Goal: Task Accomplishment & Management: Manage account settings

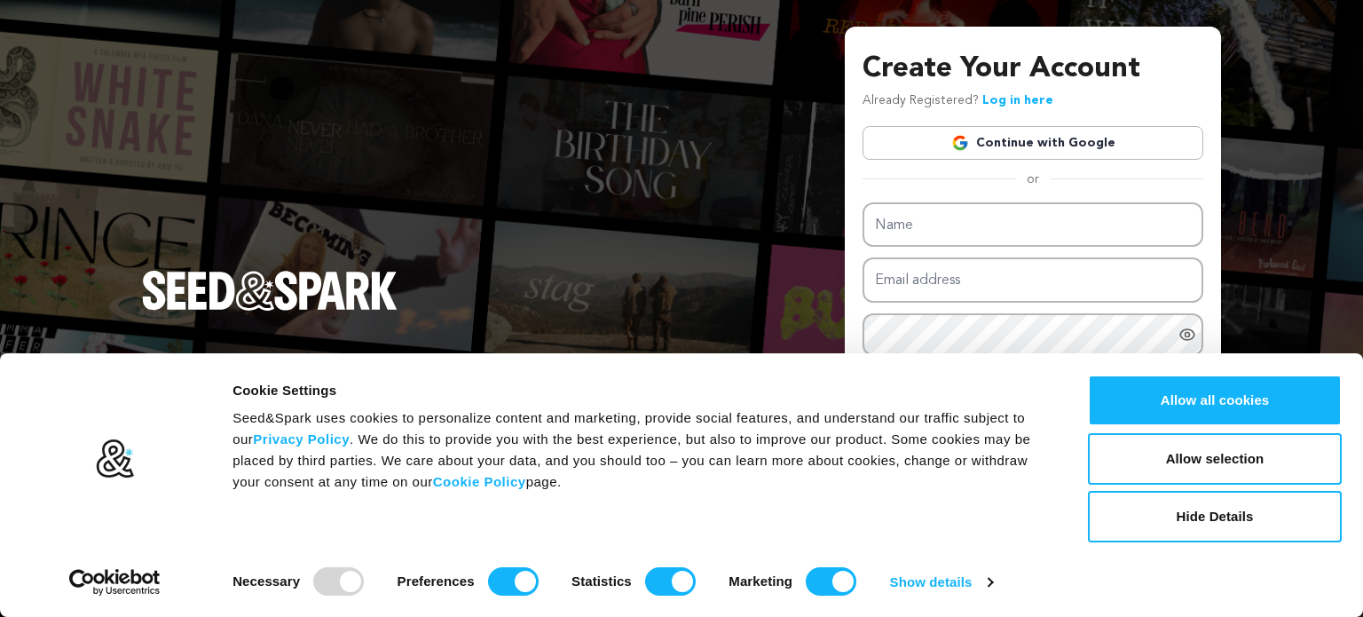
click at [1081, 138] on link "Continue with Google" at bounding box center [1032, 143] width 341 height 34
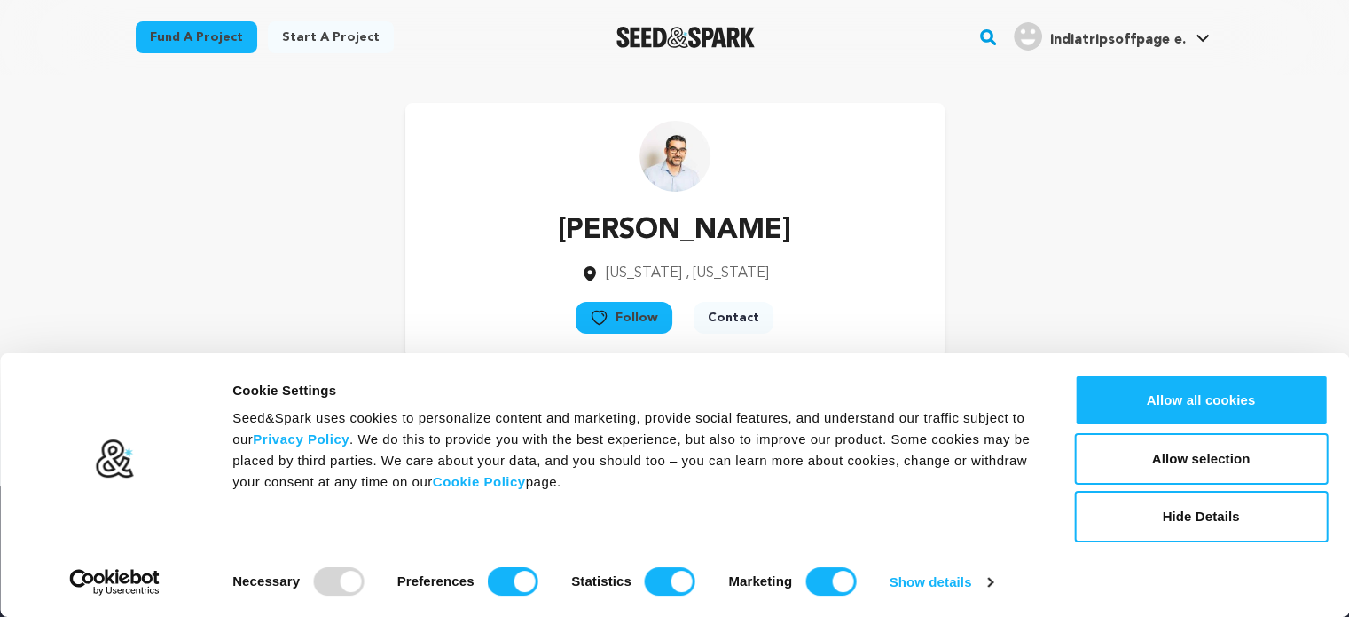
click at [1196, 291] on div "Ricardo Fong New York , New York Follow" at bounding box center [675, 230] width 1079 height 255
click at [1238, 515] on button "Hide Details" at bounding box center [1201, 516] width 254 height 51
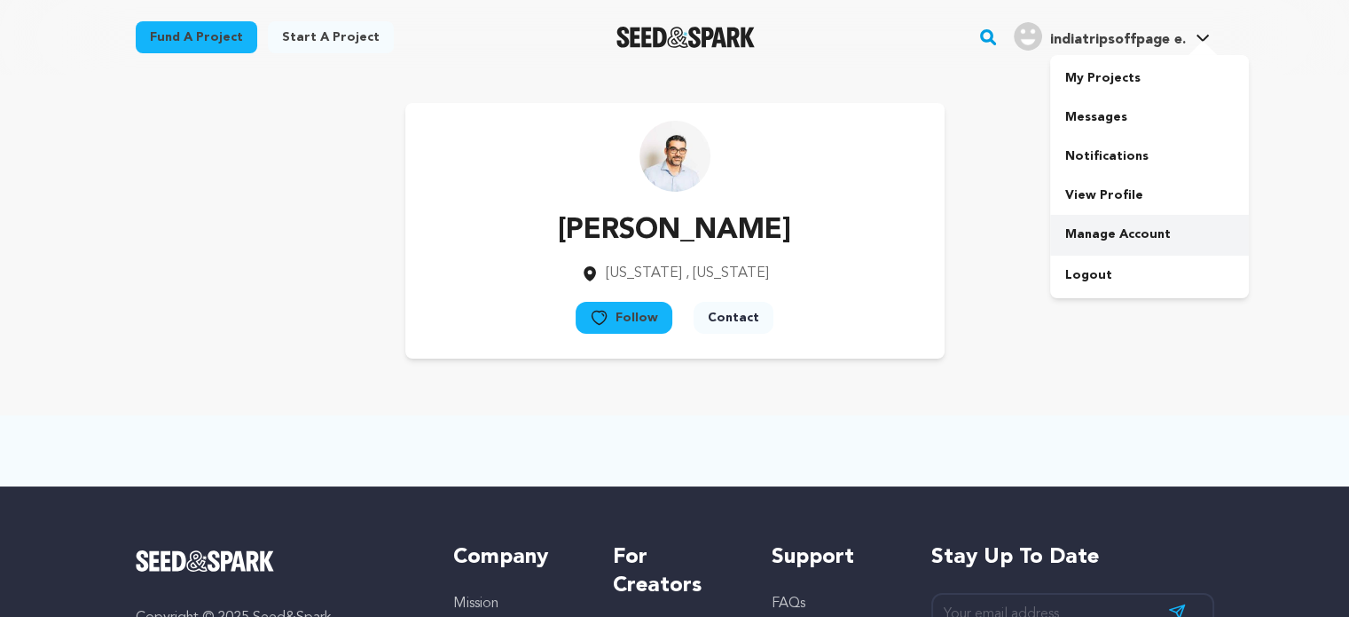
click at [1162, 234] on link "Manage Account" at bounding box center [1149, 234] width 199 height 39
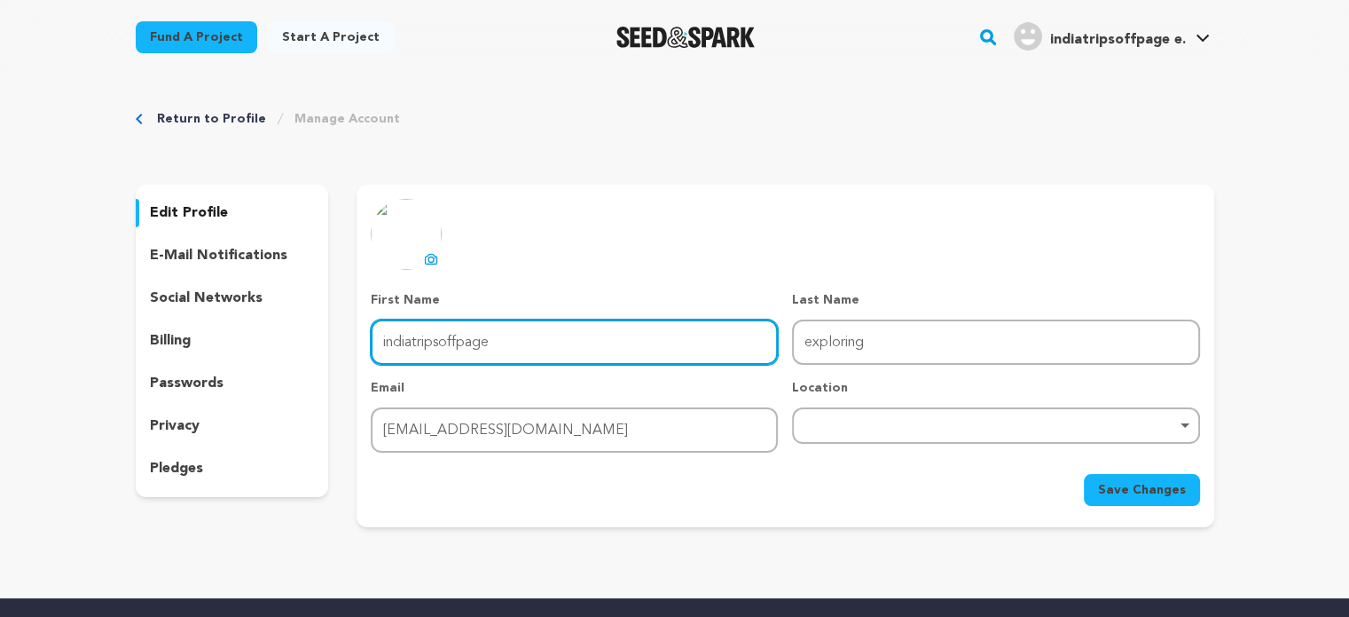
click at [560, 326] on input "indiatripsoffpage" at bounding box center [574, 341] width 407 height 45
type input "indiatrip"
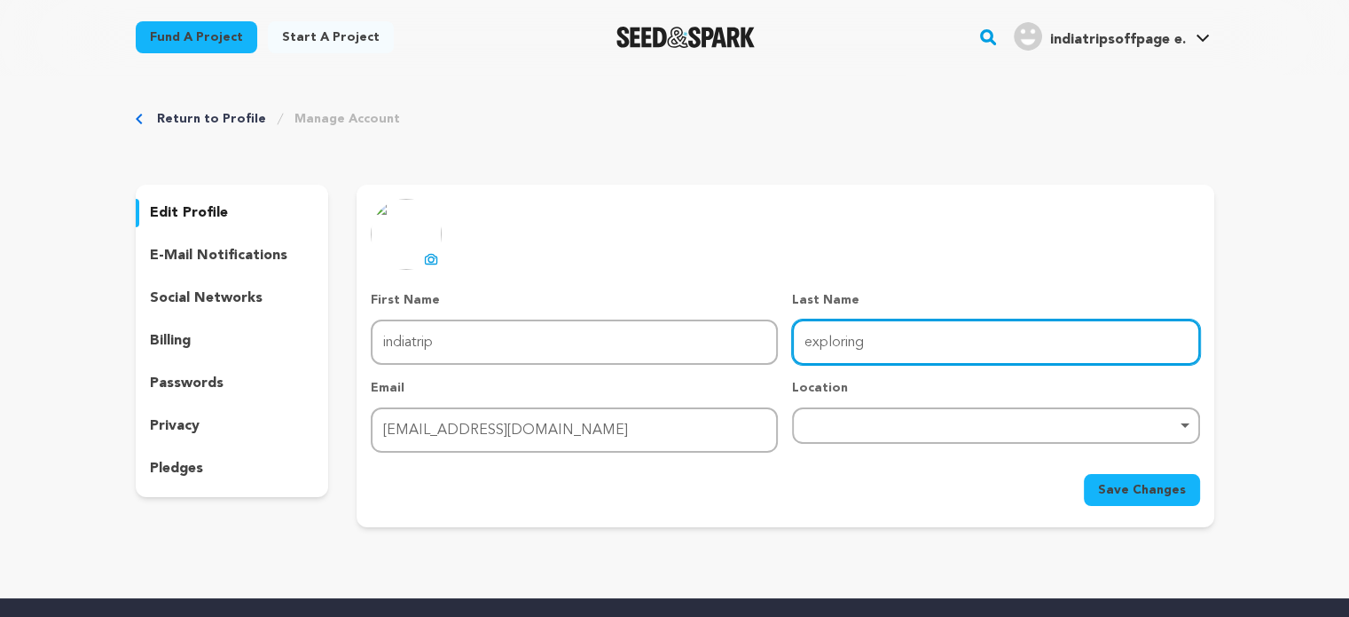
drag, startPoint x: 923, startPoint y: 339, endPoint x: 277, endPoint y: 436, distance: 653.9
click at [277, 436] on div "edit profile e-mail notifications social networks billing passwords privacy ple…" at bounding box center [675, 356] width 1079 height 342
click at [830, 425] on div "Remove item" at bounding box center [995, 424] width 389 height 7
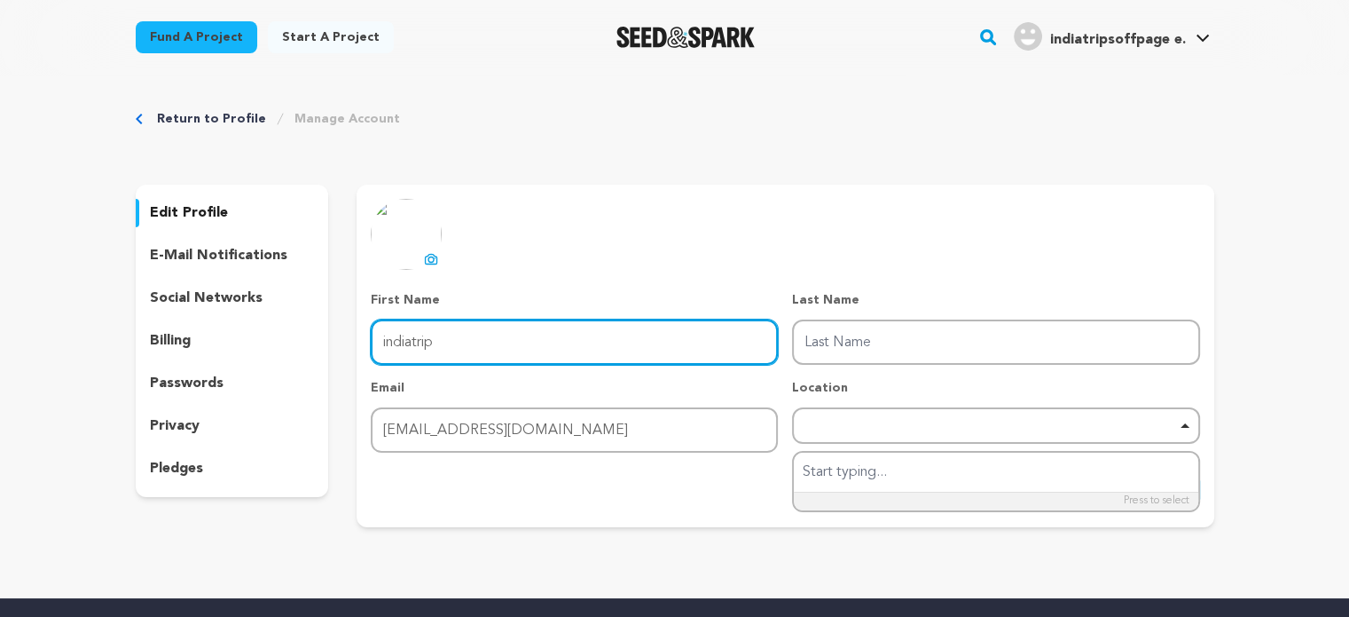
click at [537, 333] on input "indiatrip" at bounding box center [574, 341] width 407 height 45
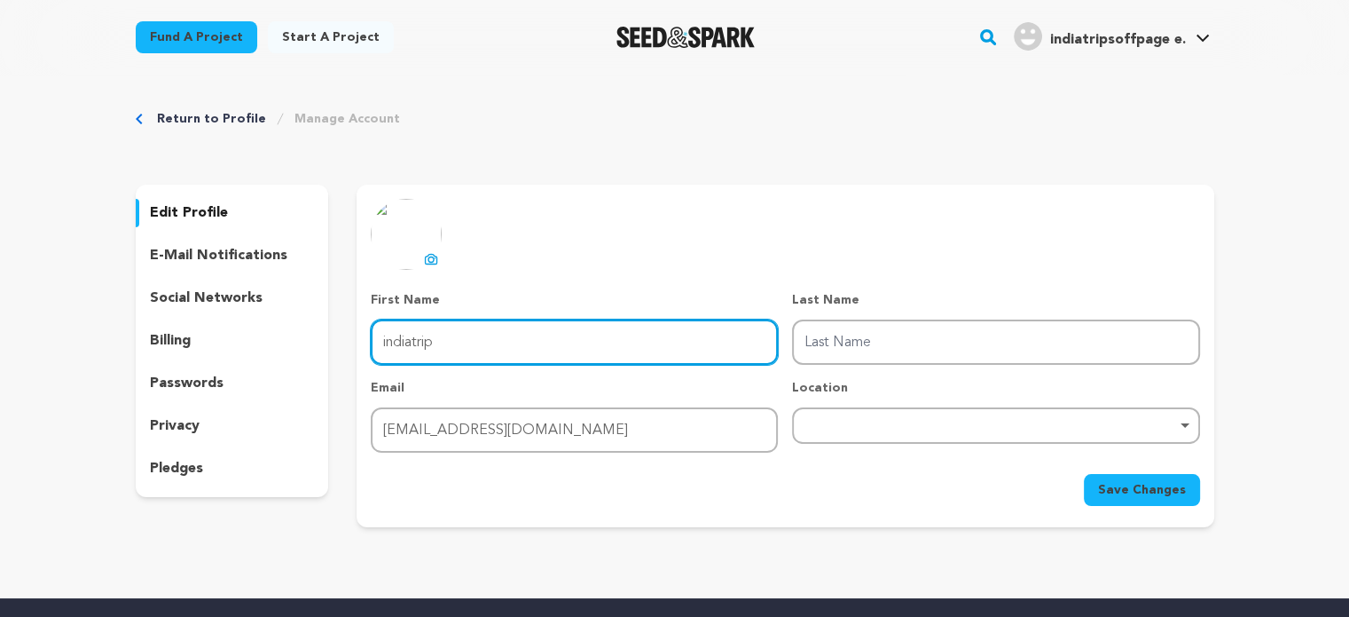
paste input "exploring"
drag, startPoint x: 436, startPoint y: 337, endPoint x: 193, endPoint y: 390, distance: 248.0
click at [193, 390] on div "edit profile e-mail notifications social networks billing passwords privacy ple…" at bounding box center [675, 356] width 1079 height 342
type input "exploring"
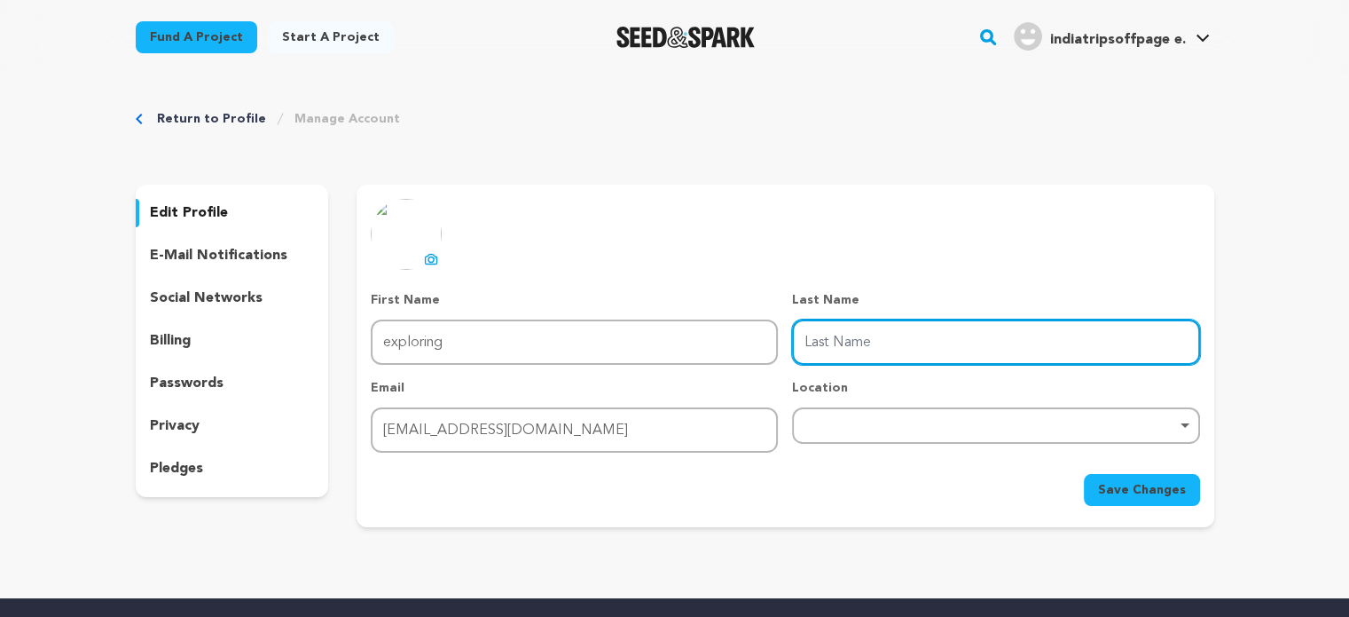
click at [953, 347] on input "Last Name" at bounding box center [995, 341] width 407 height 45
paste input "indiatrip"
type input "indiatrip"
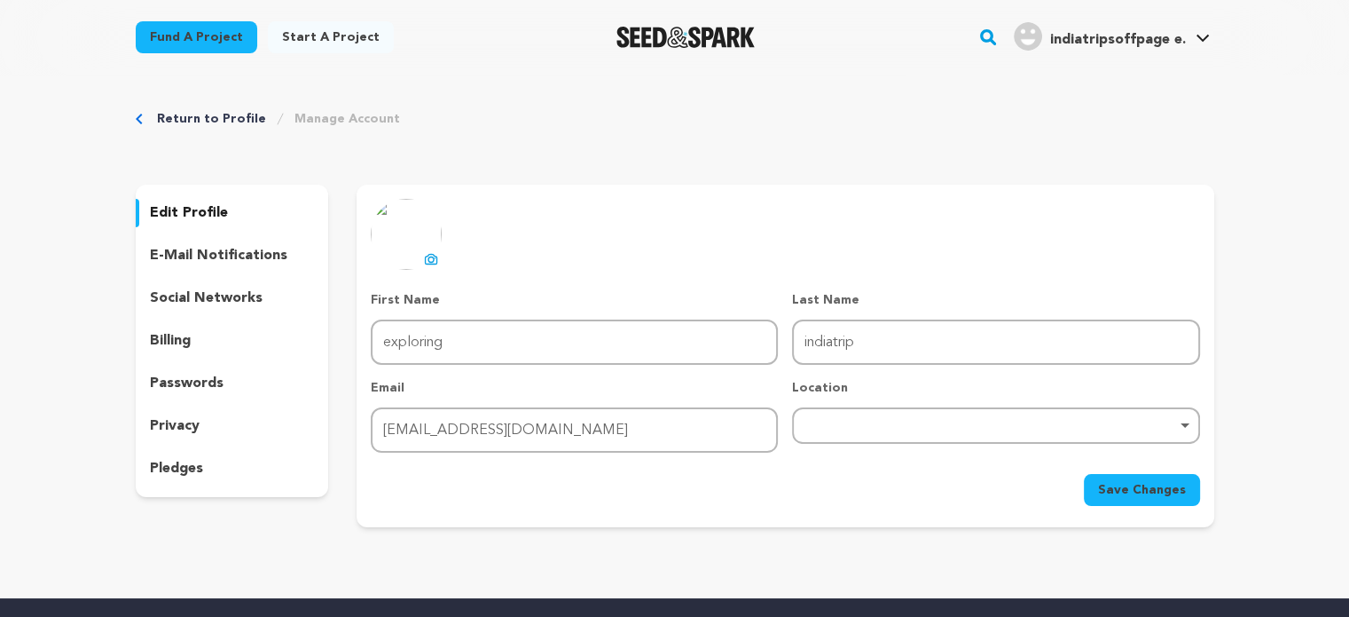
click at [434, 255] on button "uploading spinner upload profile image" at bounding box center [430, 258] width 21 height 21
click at [852, 406] on div "Location Remove item" at bounding box center [995, 416] width 407 height 74
click at [855, 424] on div "Remove item" at bounding box center [995, 424] width 389 height 7
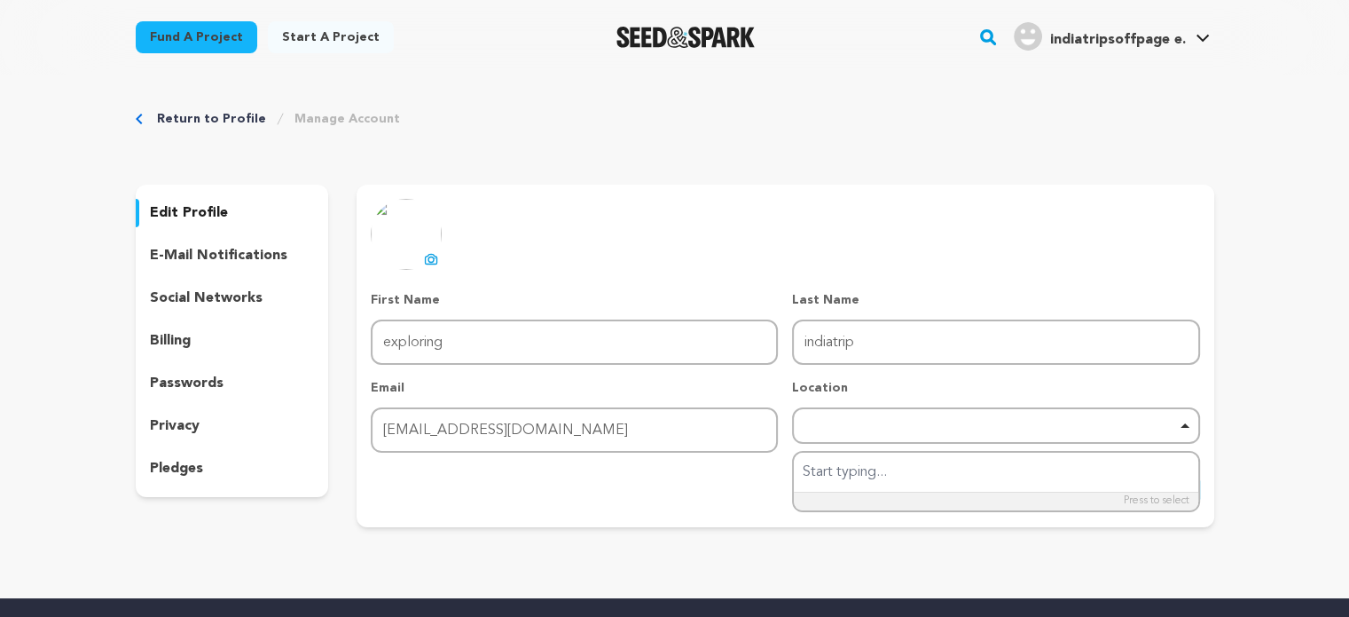
click at [868, 413] on div "Remove item" at bounding box center [995, 425] width 407 height 36
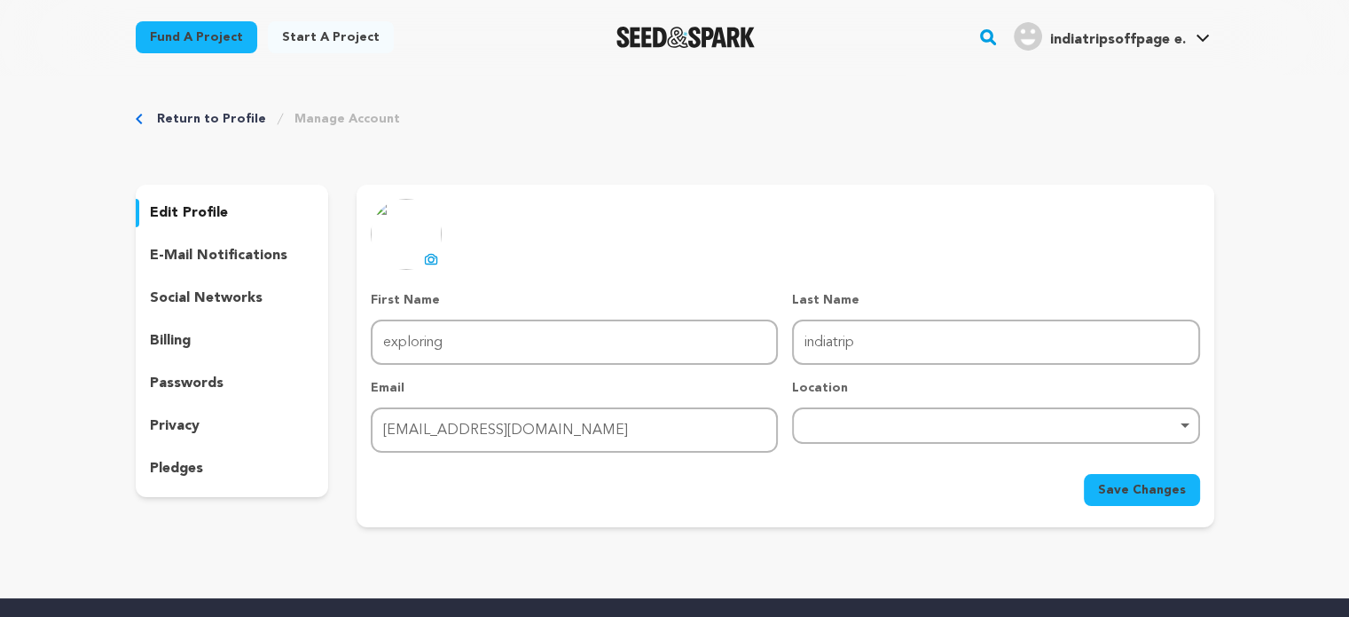
click at [1125, 494] on span "Save Changes" at bounding box center [1142, 490] width 88 height 18
click at [322, 126] on link "Manage Account" at bounding box center [348, 119] width 106 height 18
click at [169, 123] on link "Return to Profile" at bounding box center [211, 119] width 109 height 18
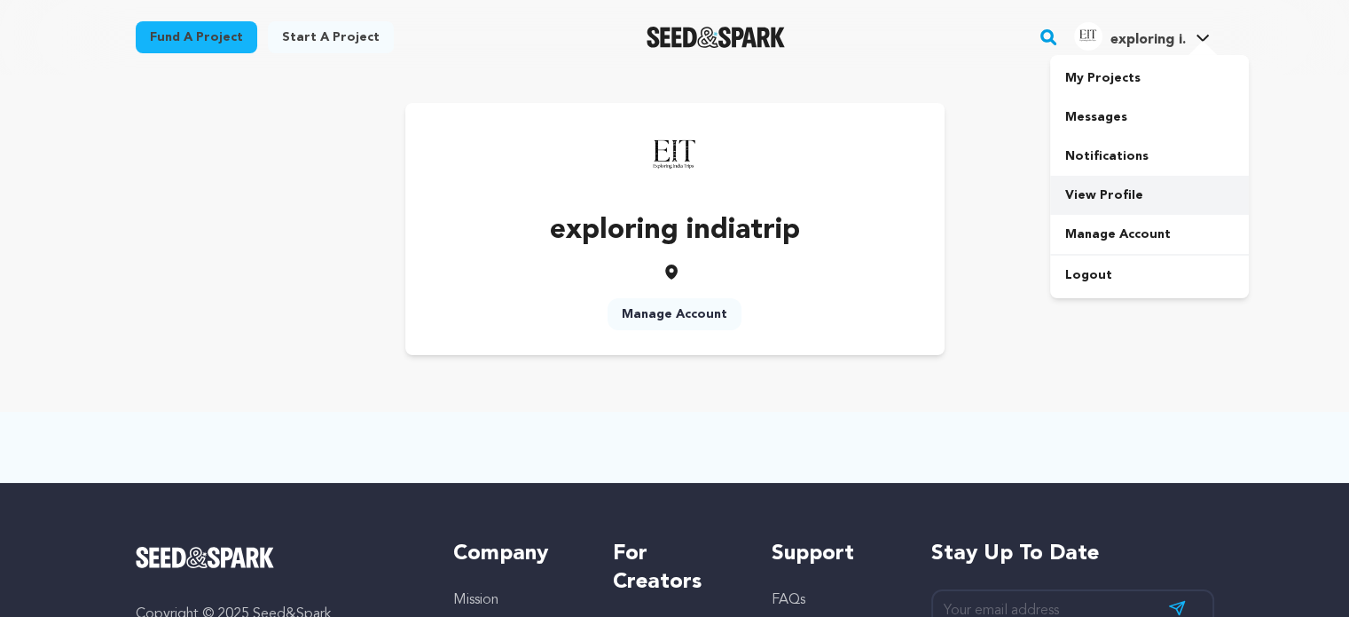
click at [1122, 187] on link "View Profile" at bounding box center [1149, 195] width 199 height 39
click at [279, 38] on link "Start a project" at bounding box center [331, 37] width 126 height 32
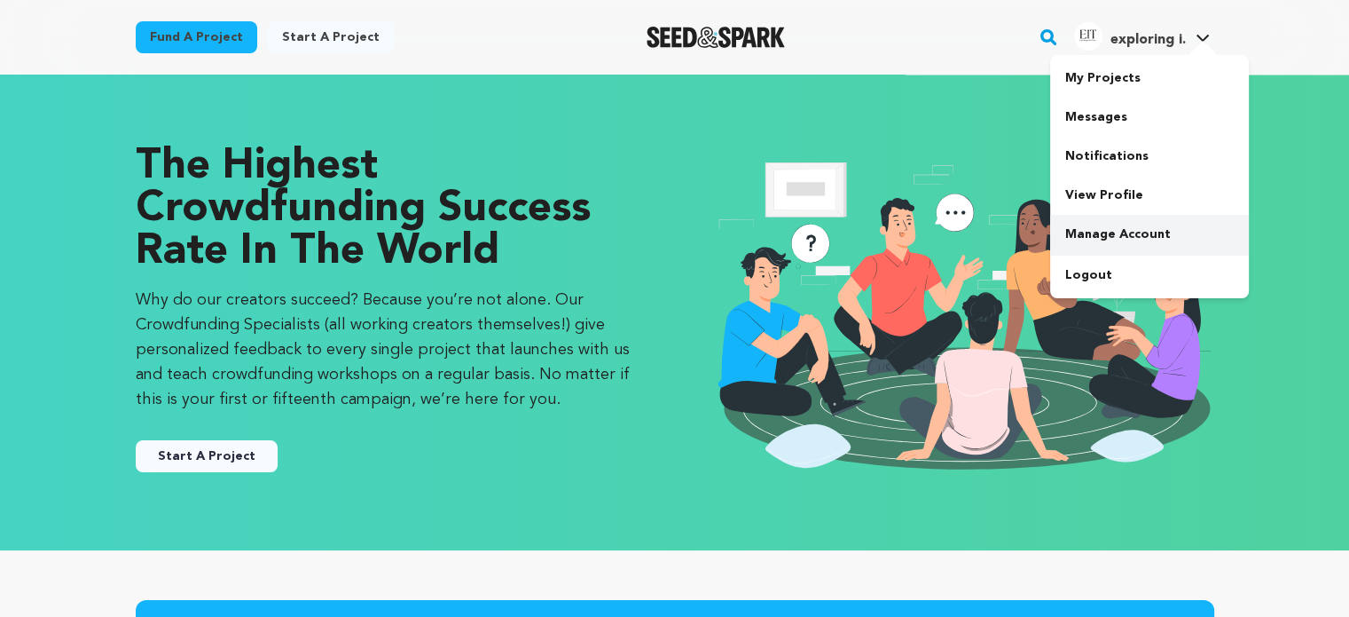
click at [1107, 228] on link "Manage Account" at bounding box center [1149, 234] width 199 height 39
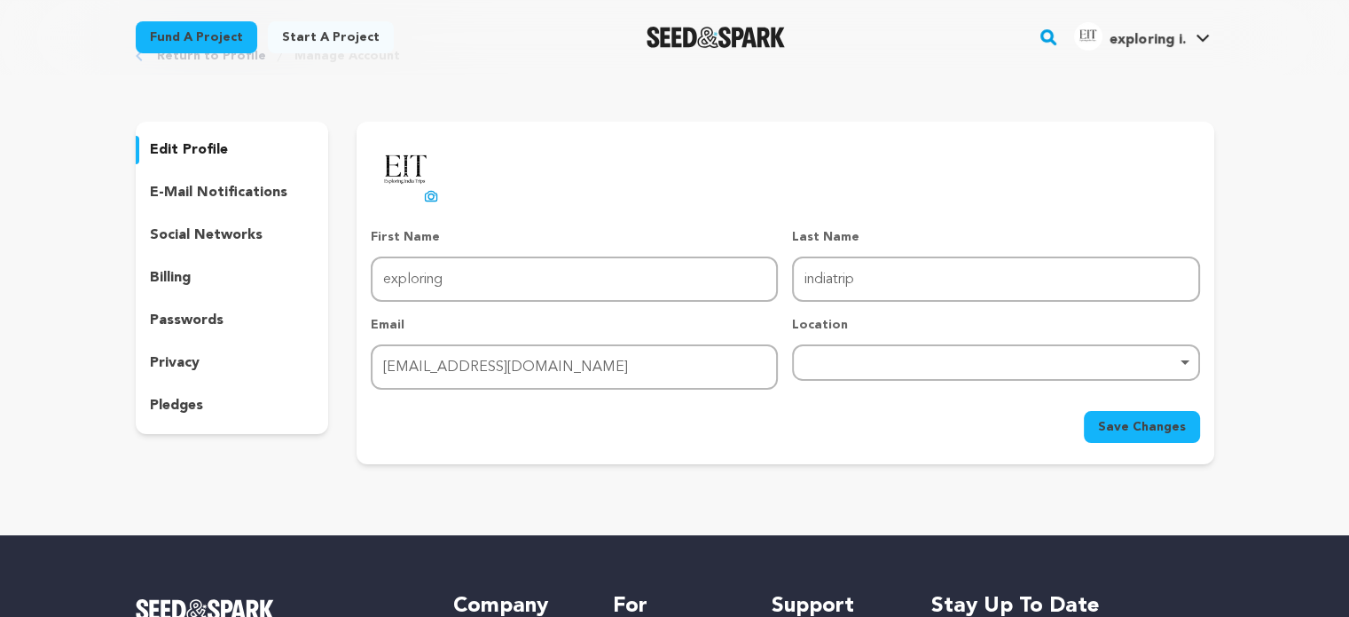
scroll to position [4, 0]
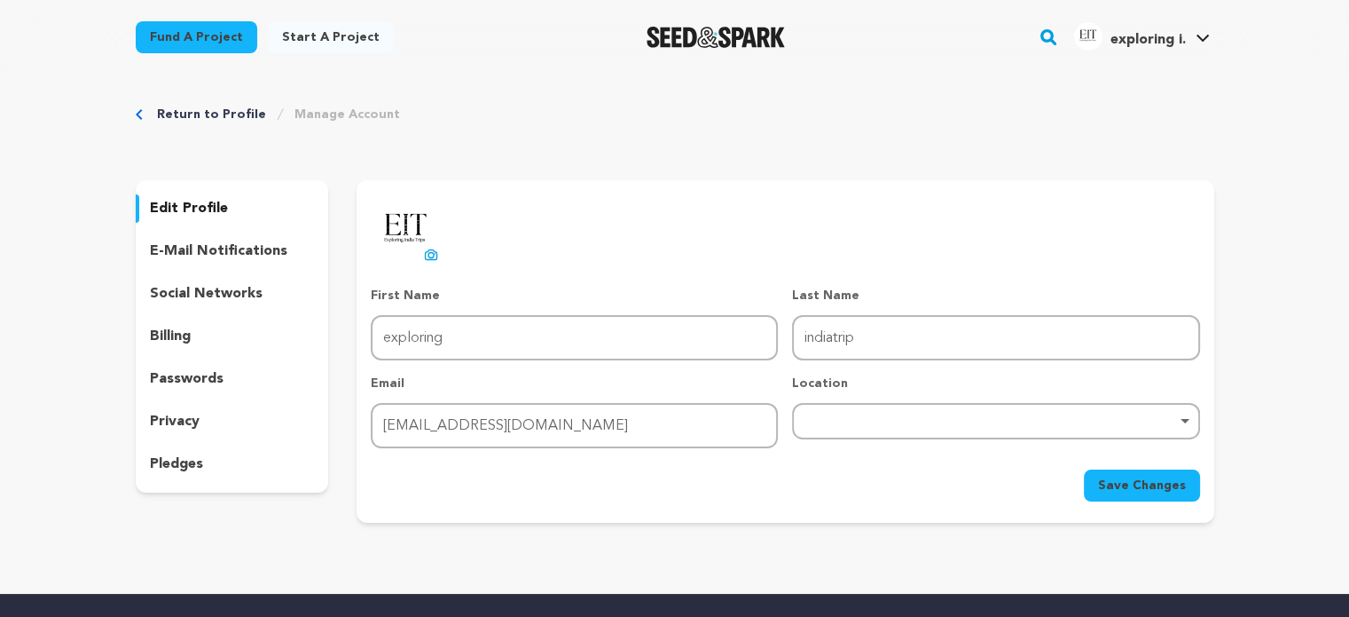
click at [212, 251] on p "e-mail notifications" at bounding box center [219, 250] width 138 height 21
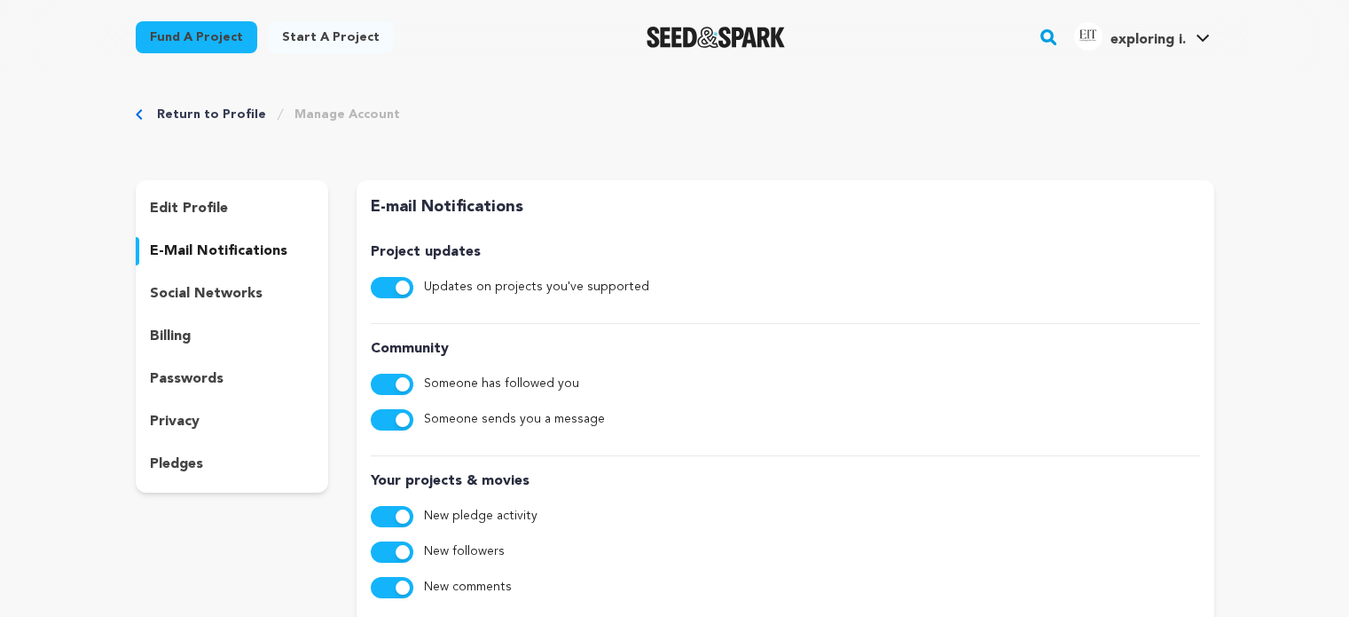
click at [224, 292] on p "social networks" at bounding box center [206, 293] width 113 height 21
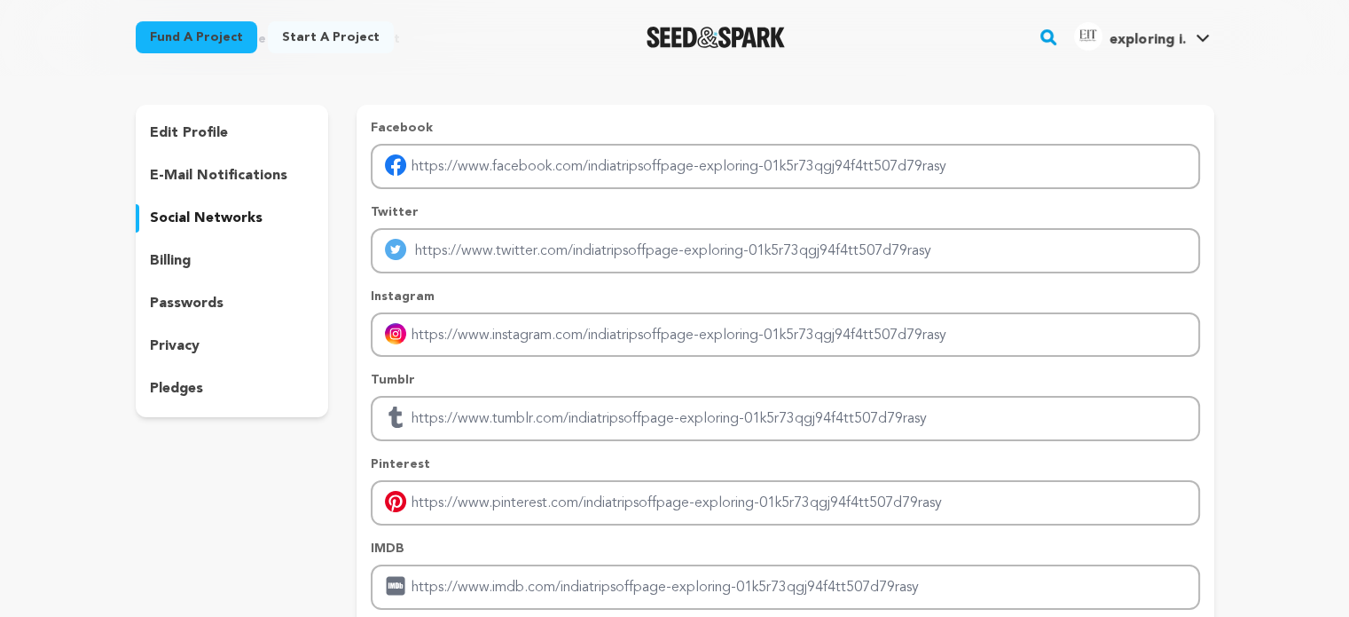
scroll to position [359, 0]
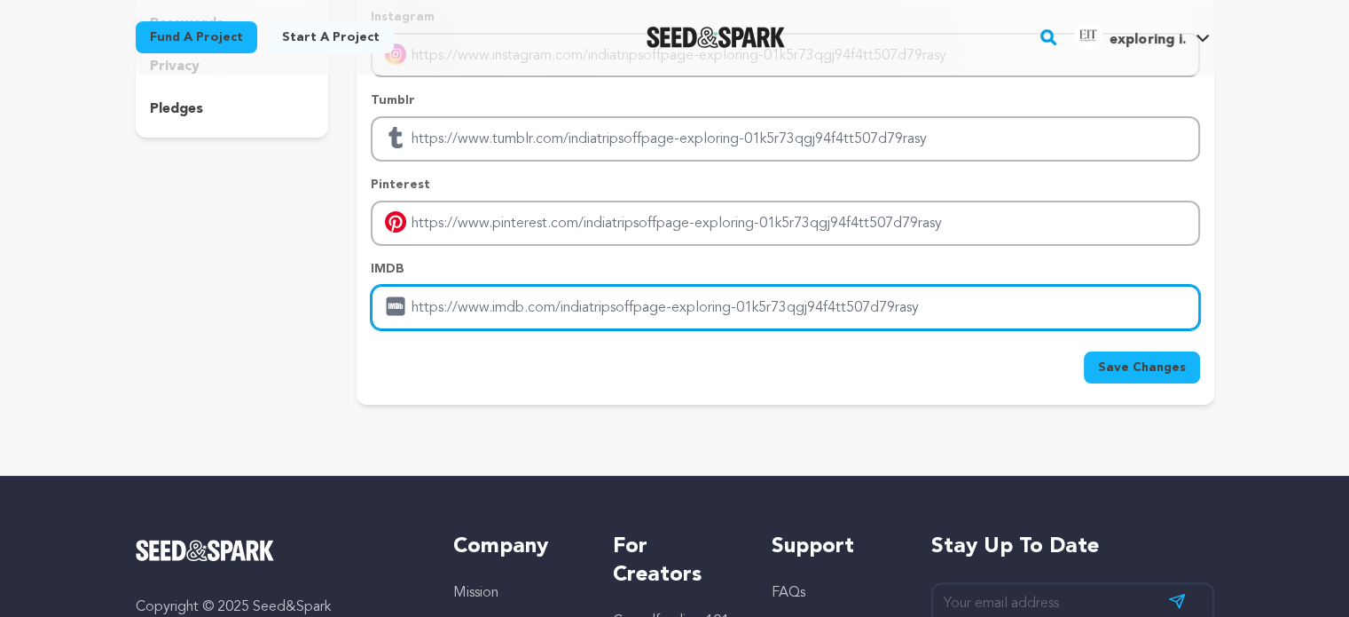
click at [428, 288] on input "Enter IMDB profile link" at bounding box center [785, 307] width 829 height 45
paste input "Shop [STREET_ADDRESS]"
type input "Shop [STREET_ADDRESS]"
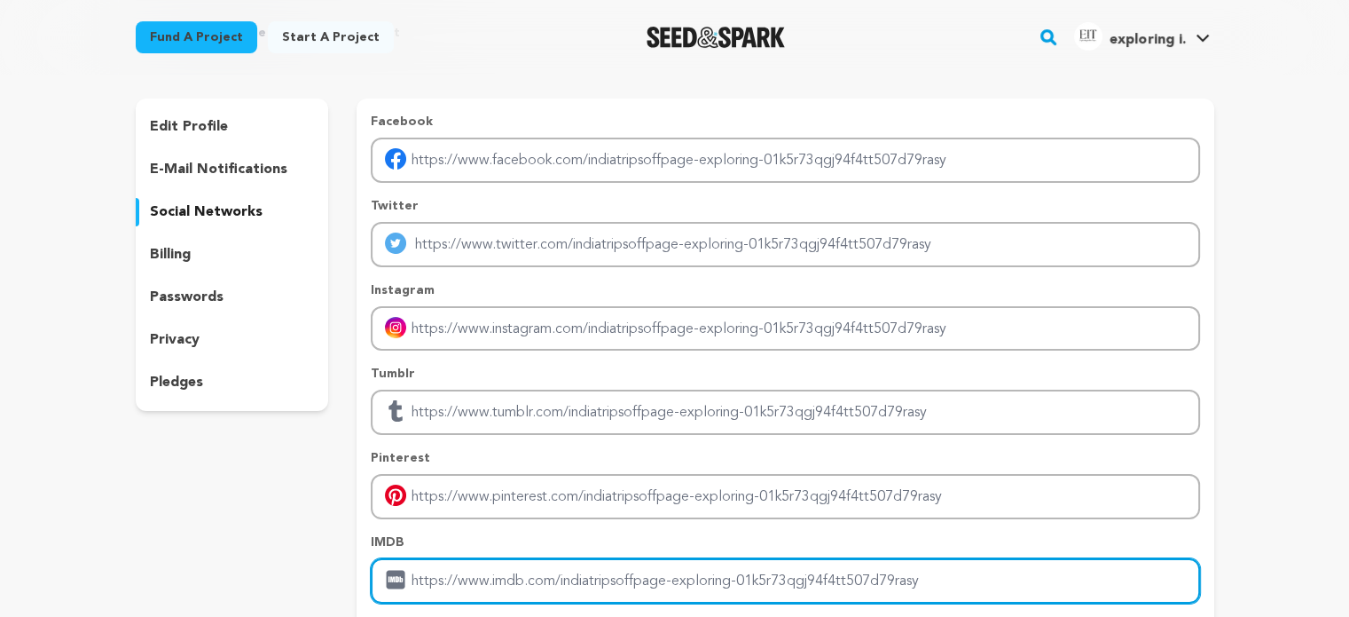
scroll to position [93, 0]
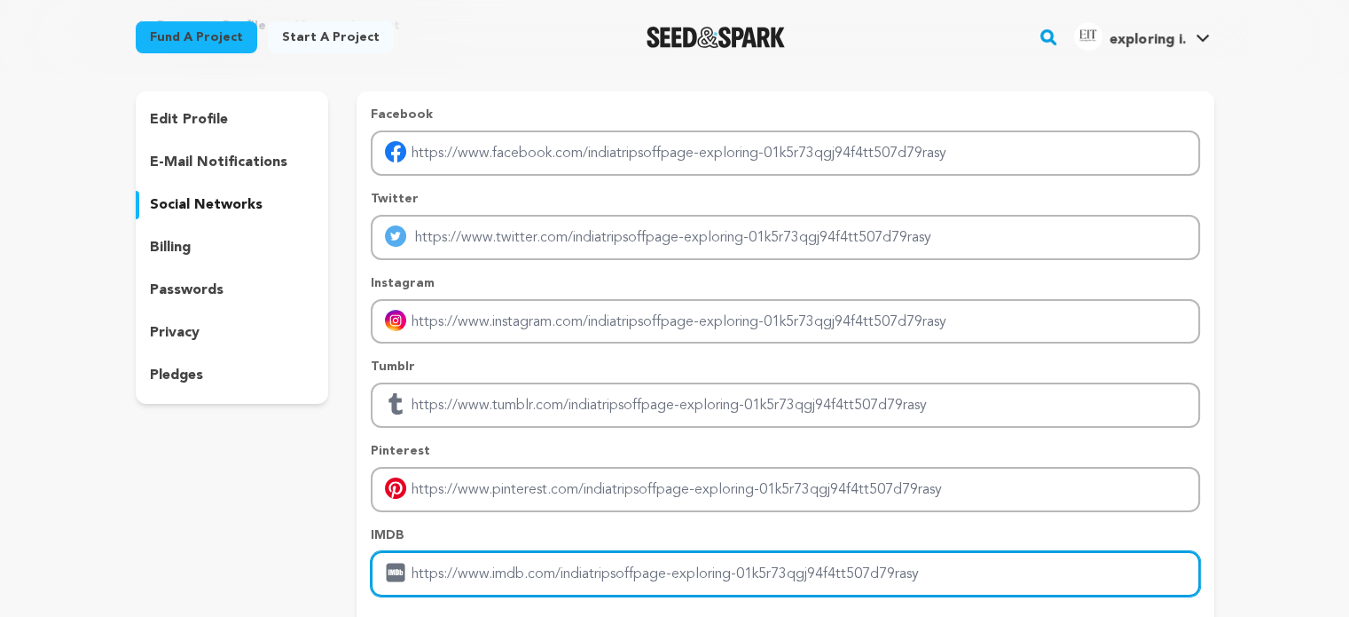
paste input "[URL][DOMAIN_NAME]"
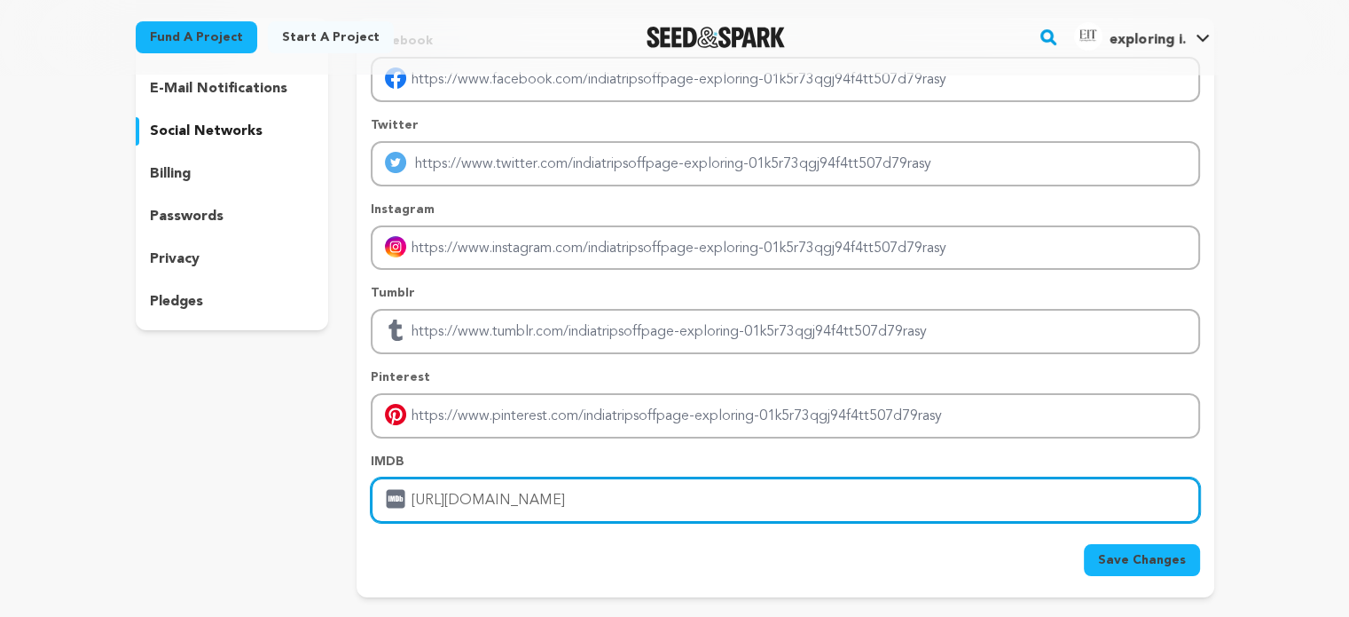
scroll to position [537, 0]
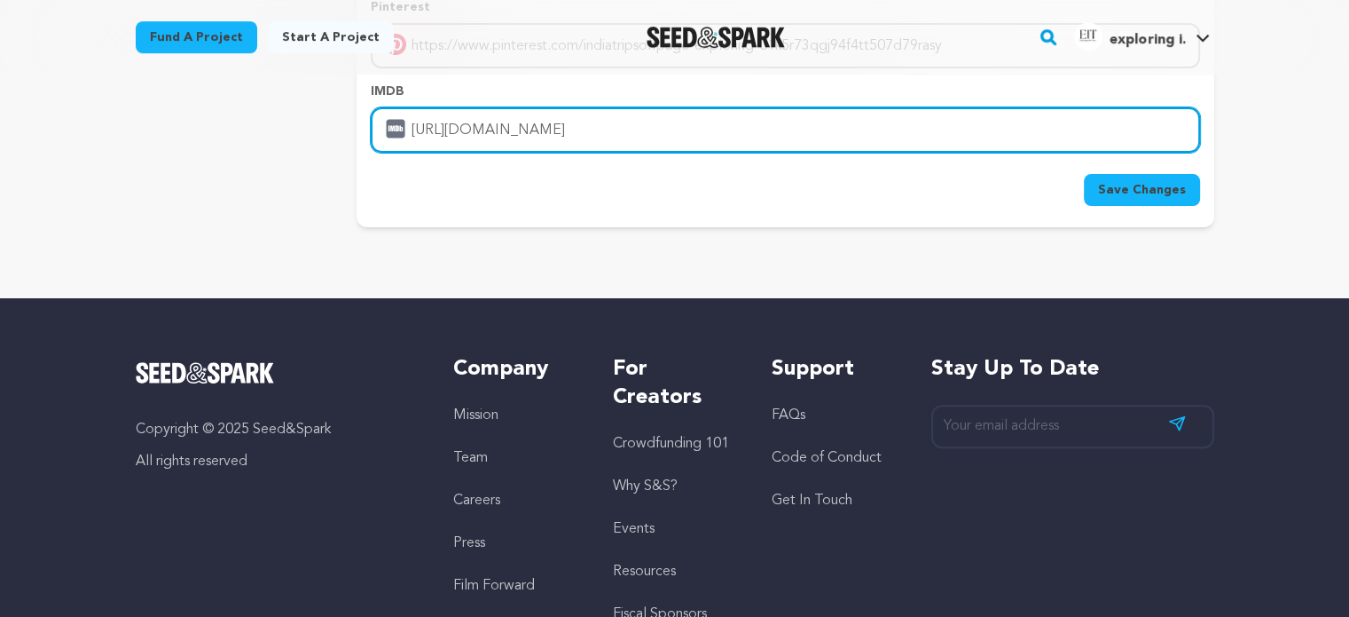
type input "[URL][DOMAIN_NAME]"
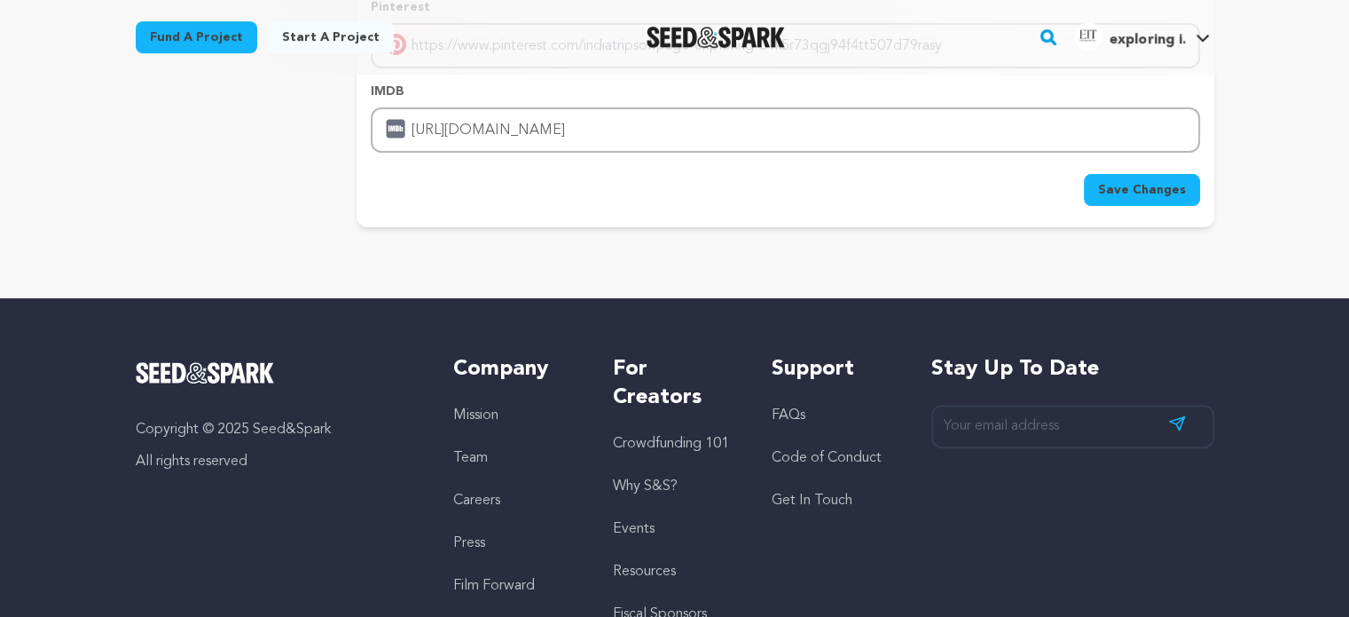
click at [1121, 181] on span "Save Changes" at bounding box center [1142, 190] width 88 height 18
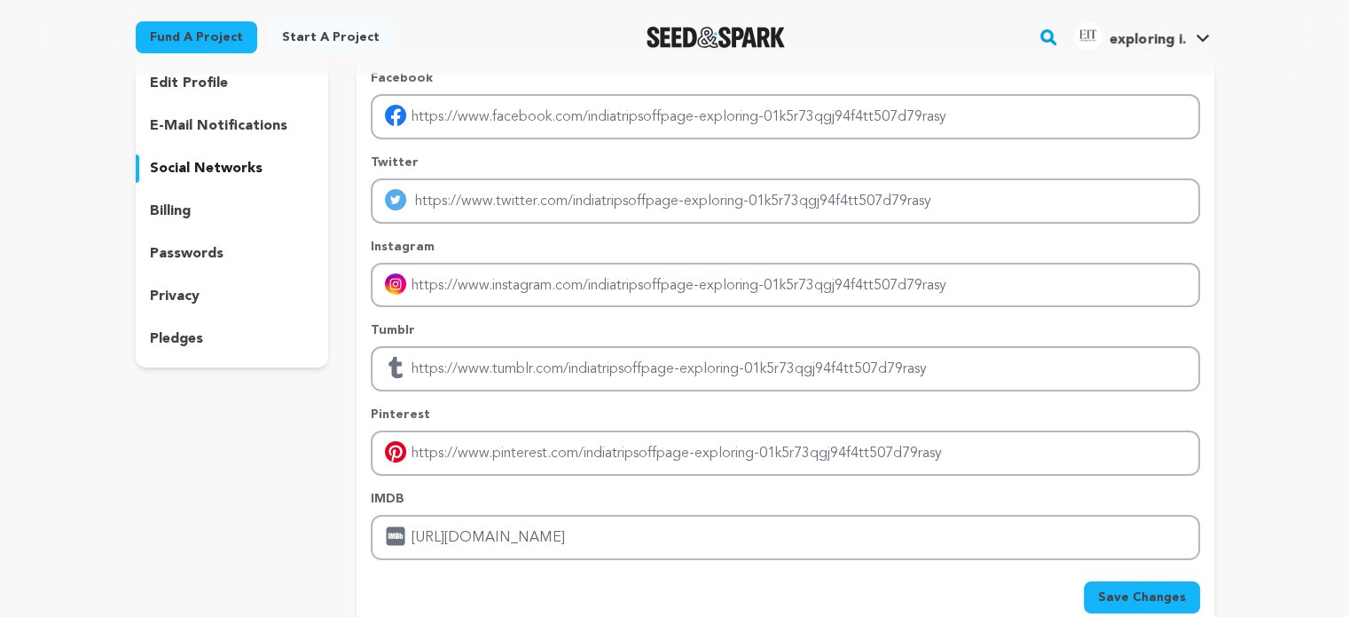
scroll to position [0, 0]
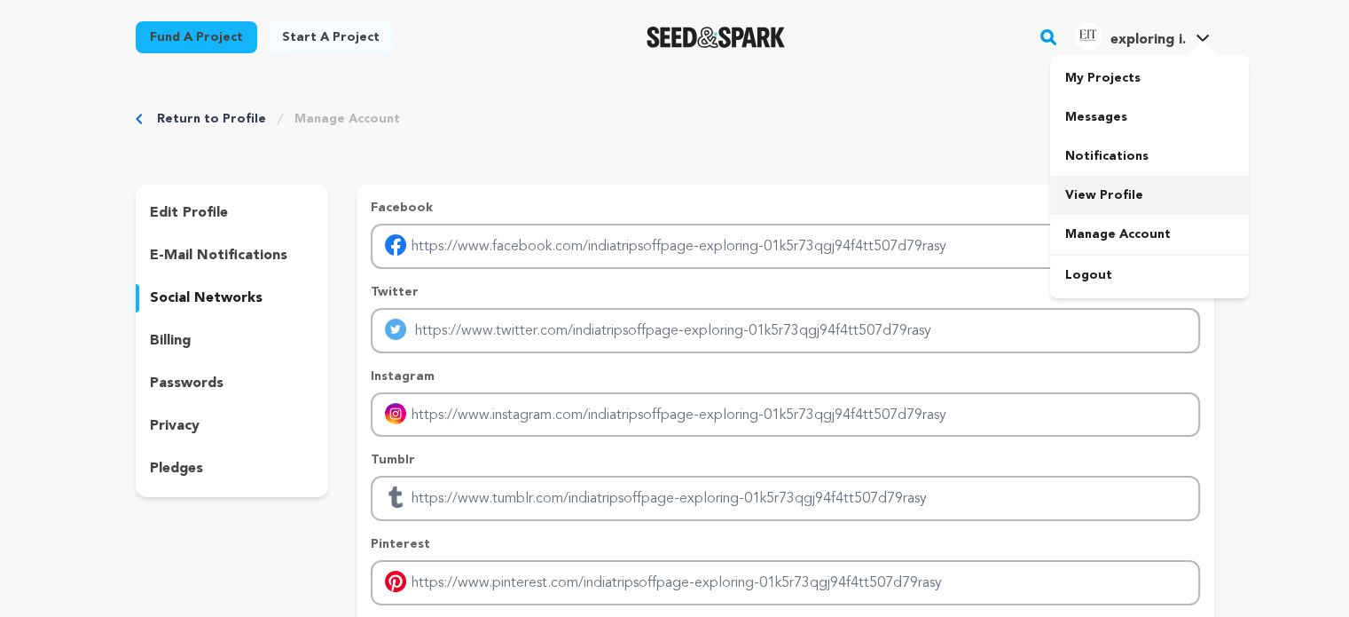
click at [1115, 205] on link "View Profile" at bounding box center [1149, 195] width 199 height 39
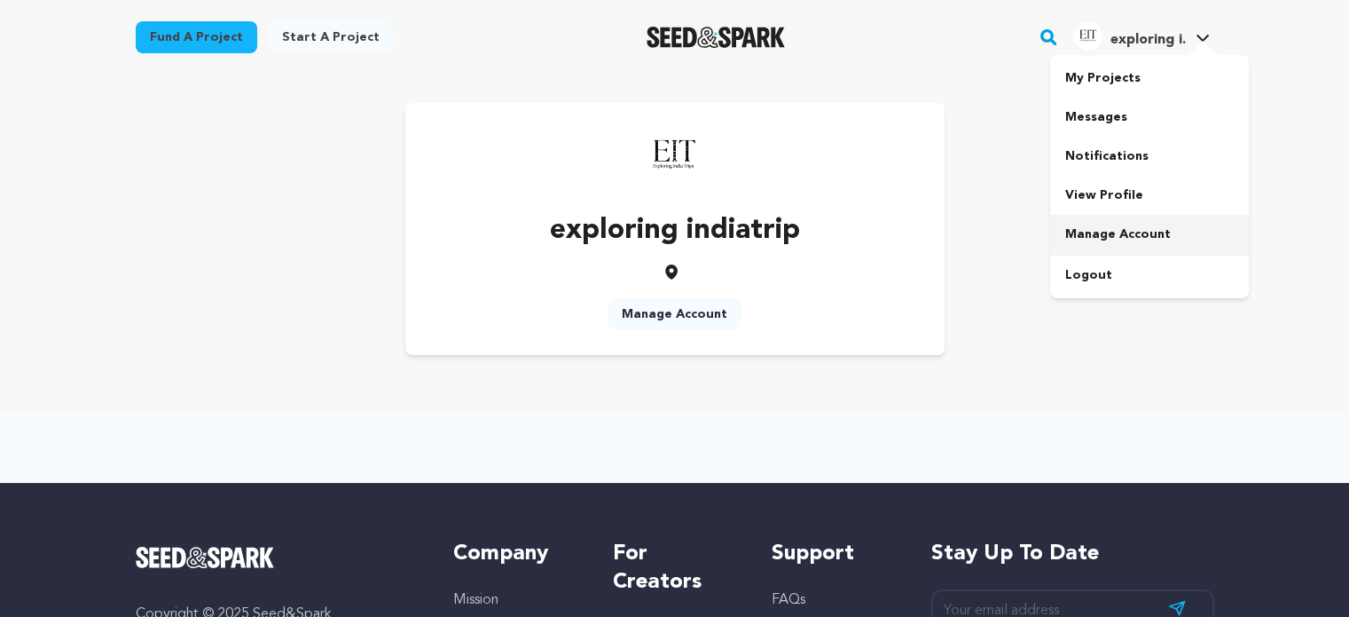
click at [1118, 226] on link "Manage Account" at bounding box center [1149, 234] width 199 height 39
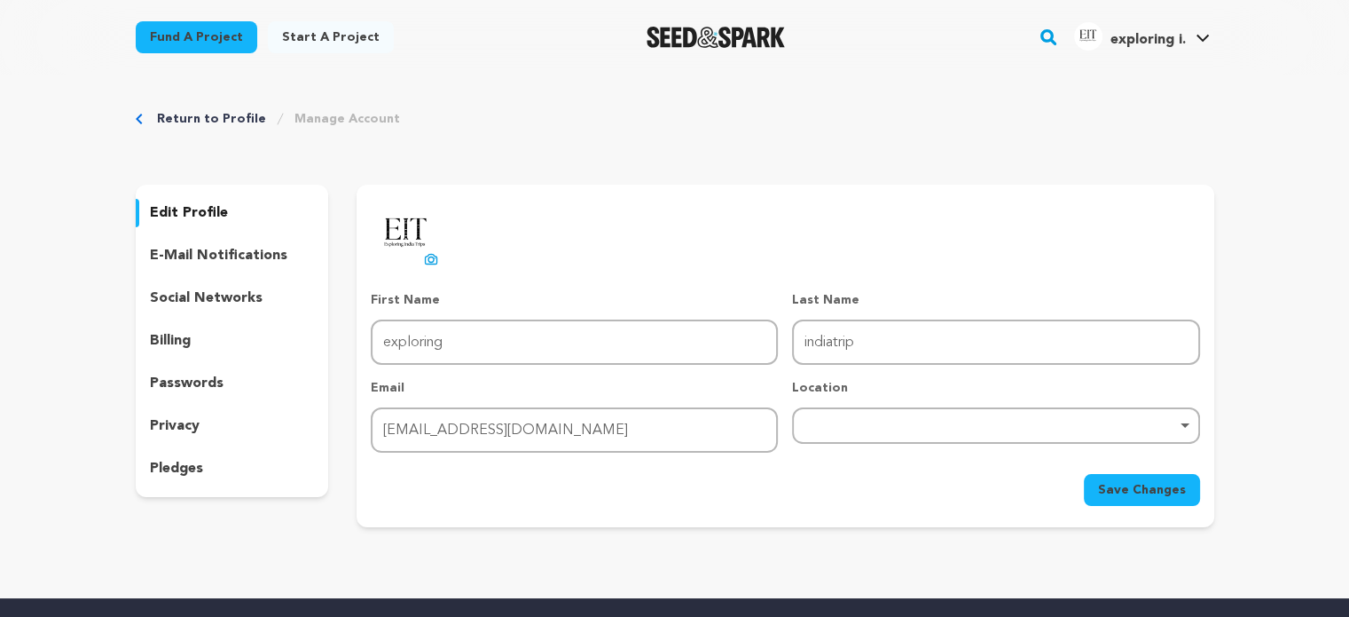
click at [202, 321] on div "edit profile e-mail notifications social networks billing passwords privacy ple…" at bounding box center [232, 341] width 193 height 312
click at [201, 342] on div "billing" at bounding box center [232, 340] width 193 height 28
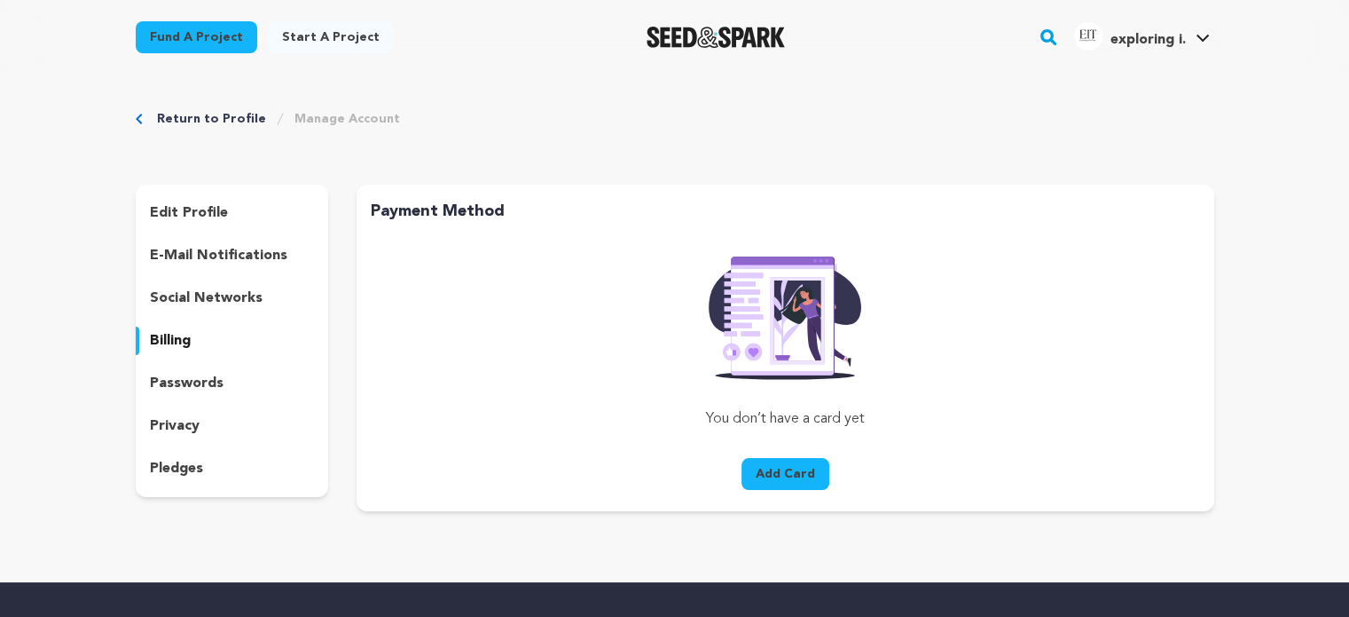
click at [209, 308] on p "social networks" at bounding box center [206, 297] width 113 height 21
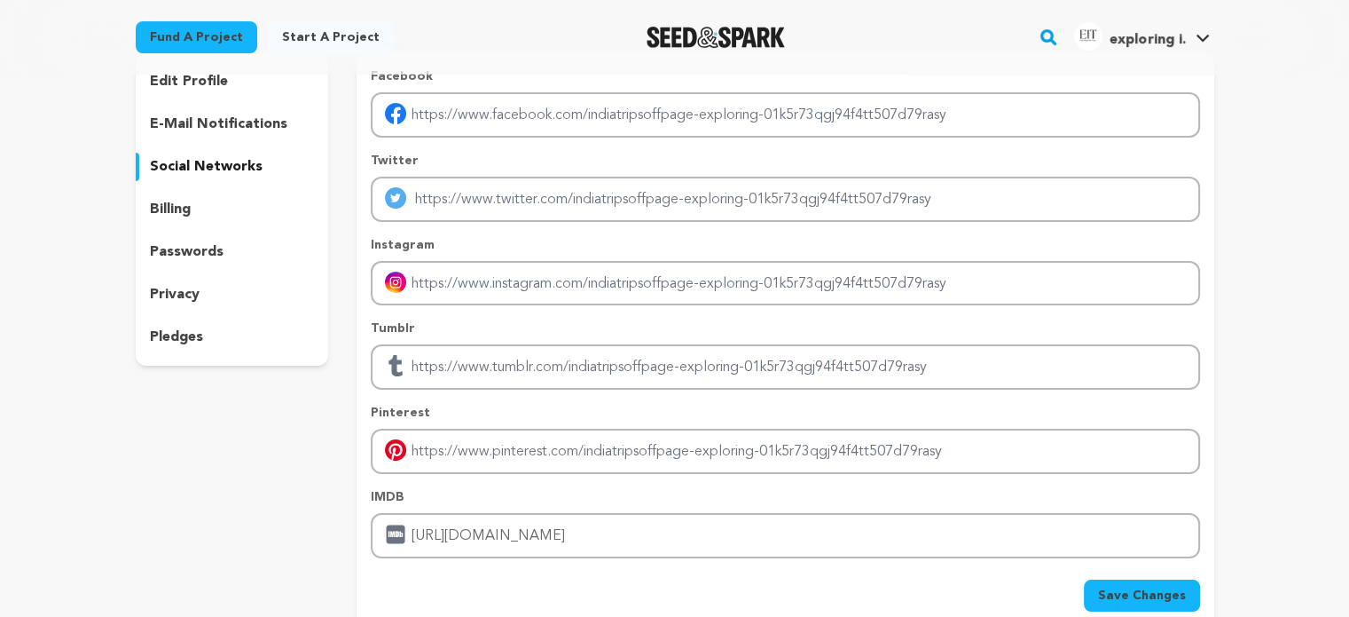
scroll to position [89, 0]
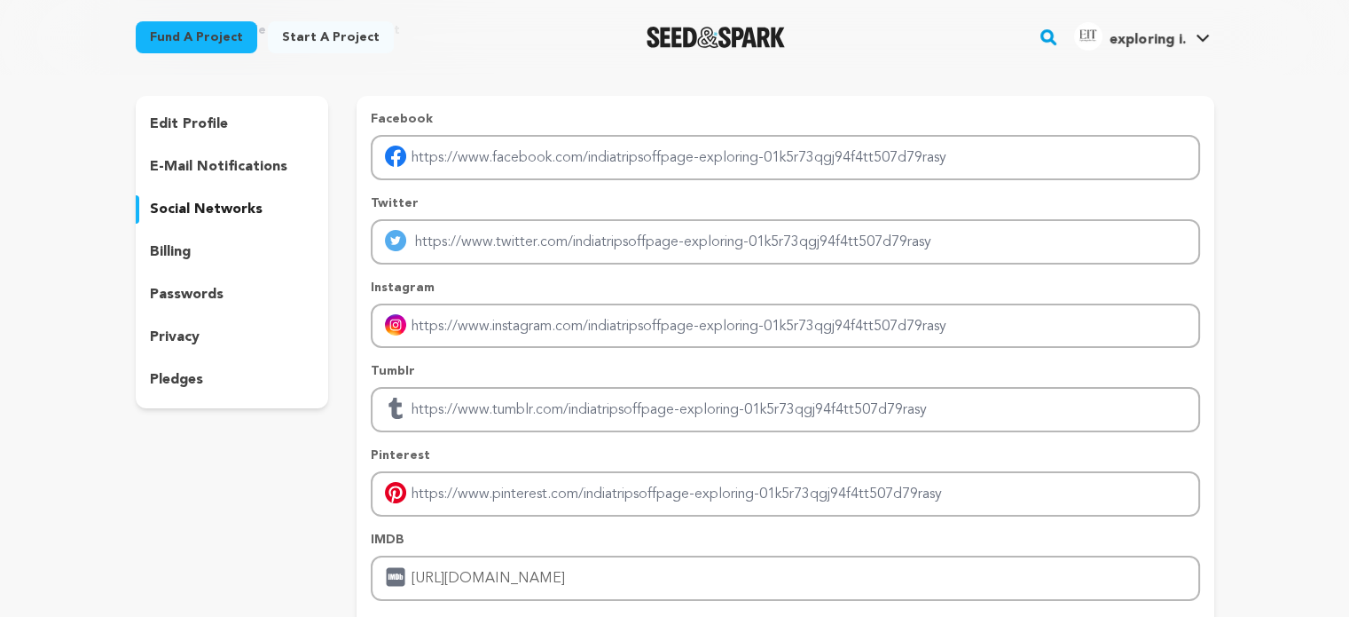
click at [201, 116] on p "edit profile" at bounding box center [189, 124] width 78 height 21
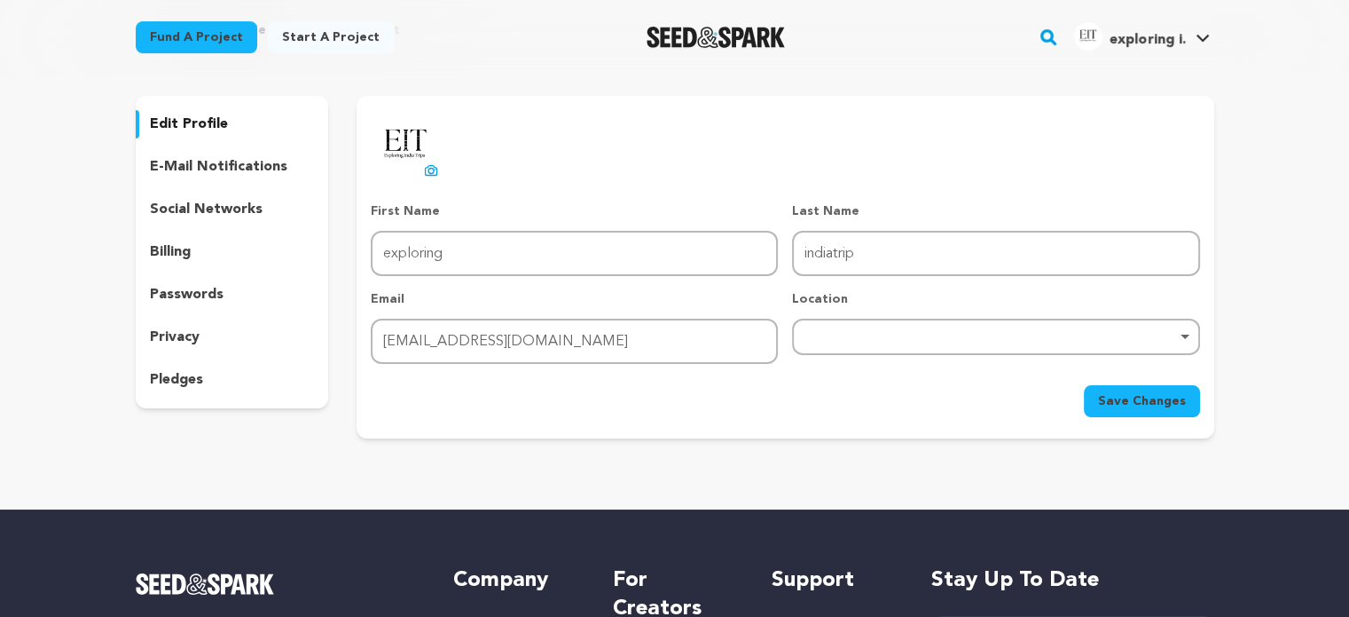
click at [330, 38] on link "Start a project" at bounding box center [331, 37] width 126 height 32
